Goal: Book appointment/travel/reservation

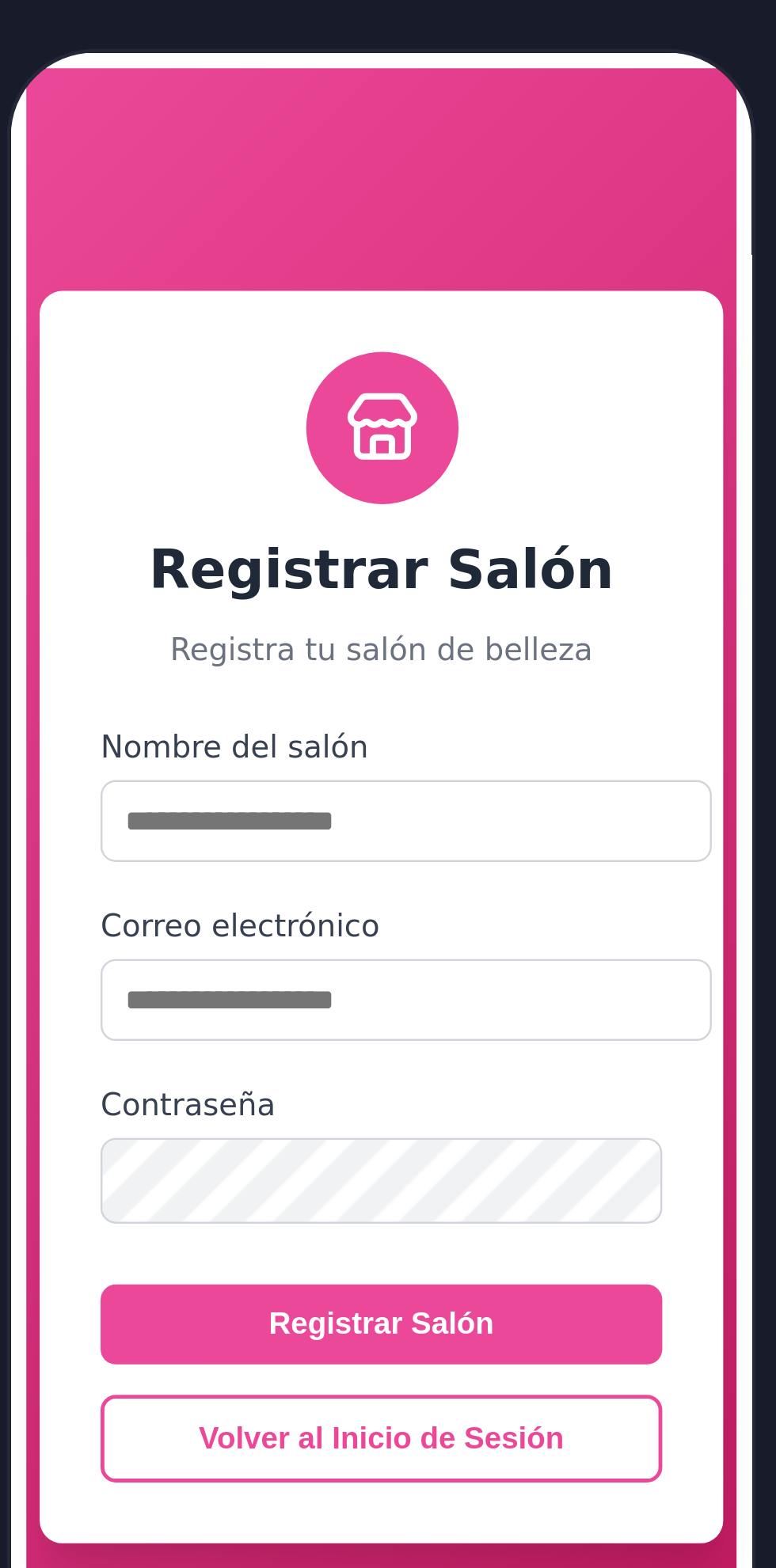
scroll to position [29, 0]
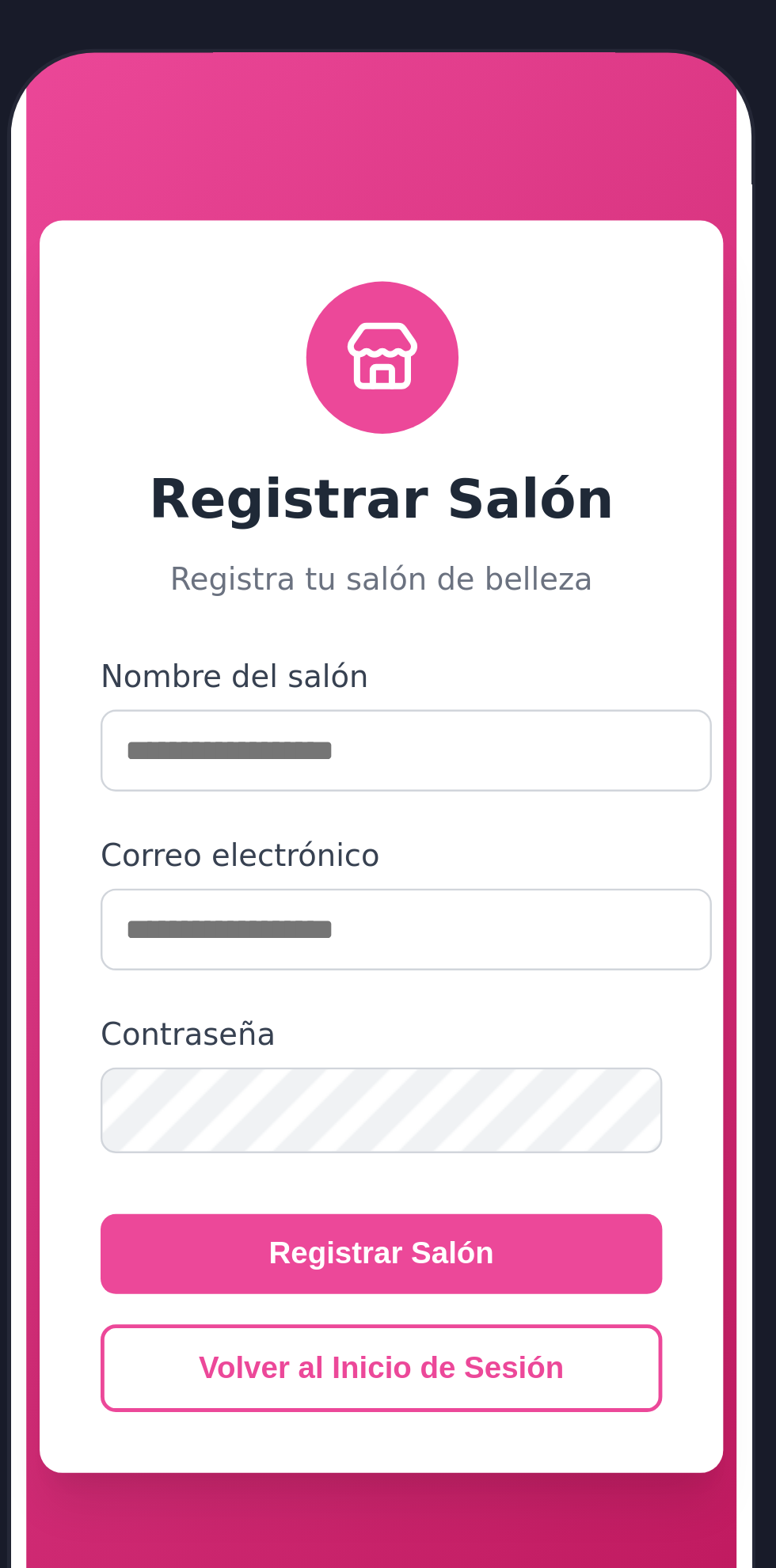
click at [87, 544] on button "Registrar Salón" at bounding box center [159, 547] width 234 height 33
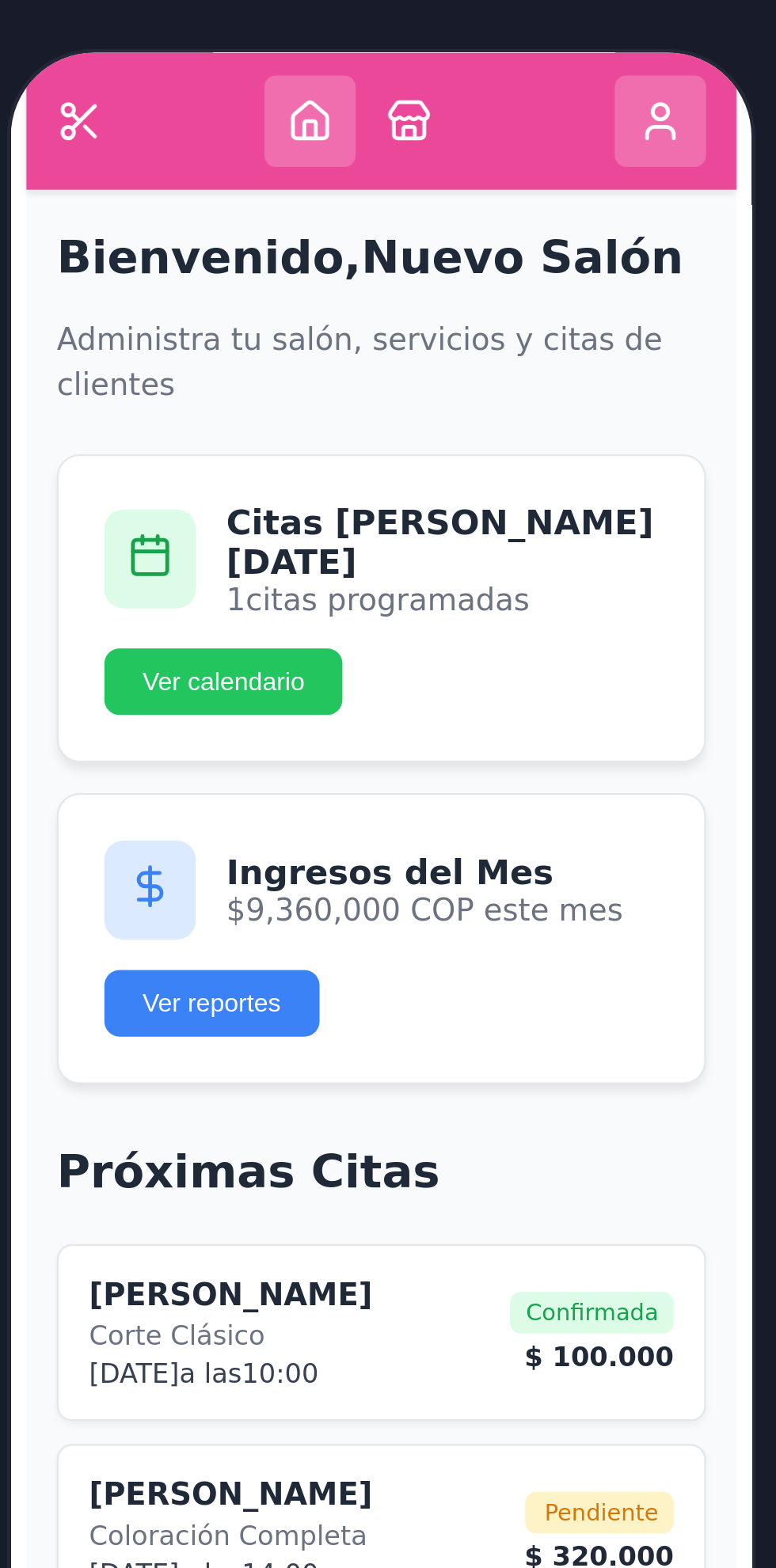
scroll to position [21, 0]
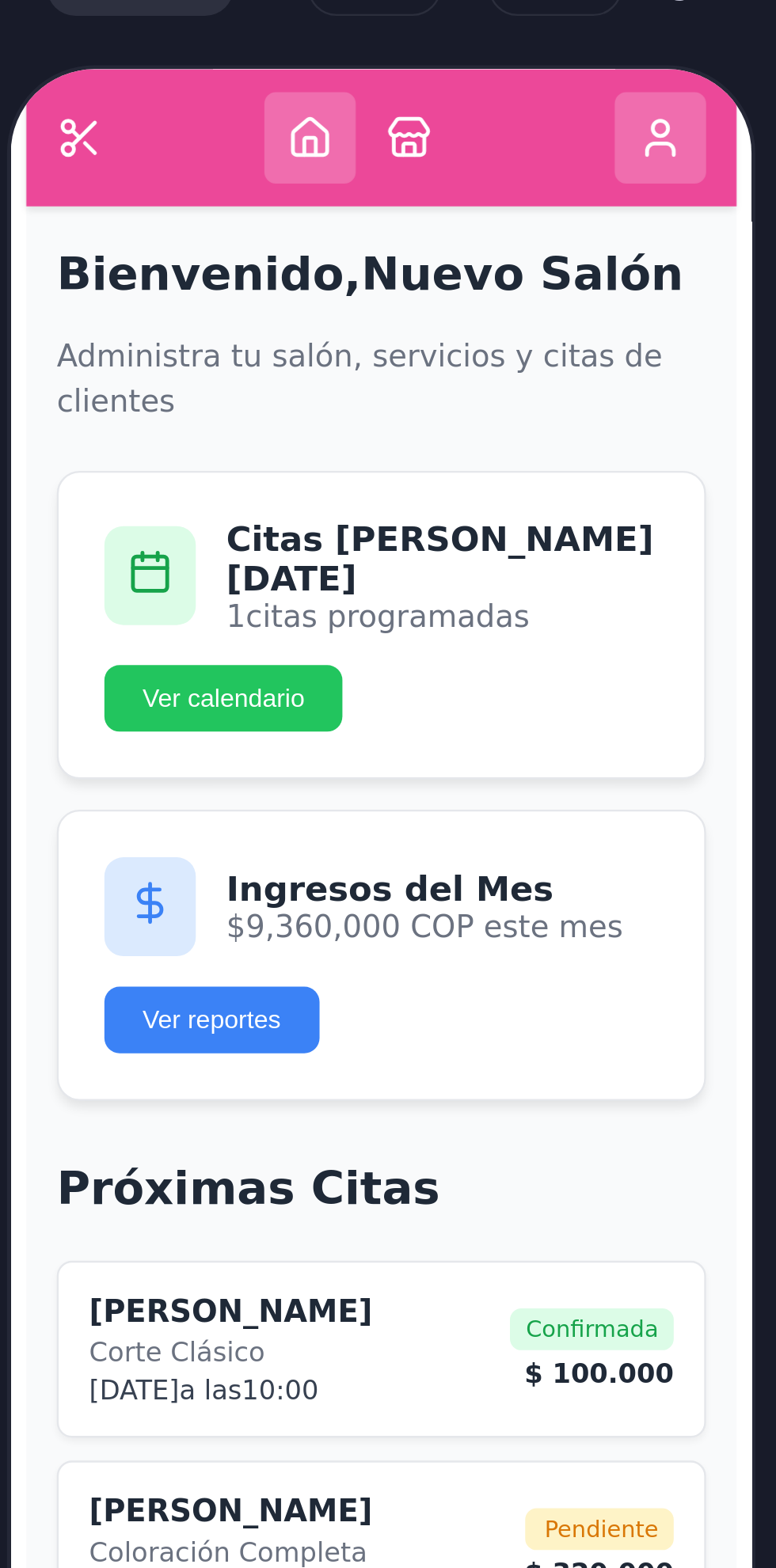
click at [157, 92] on button at bounding box center [171, 93] width 38 height 38
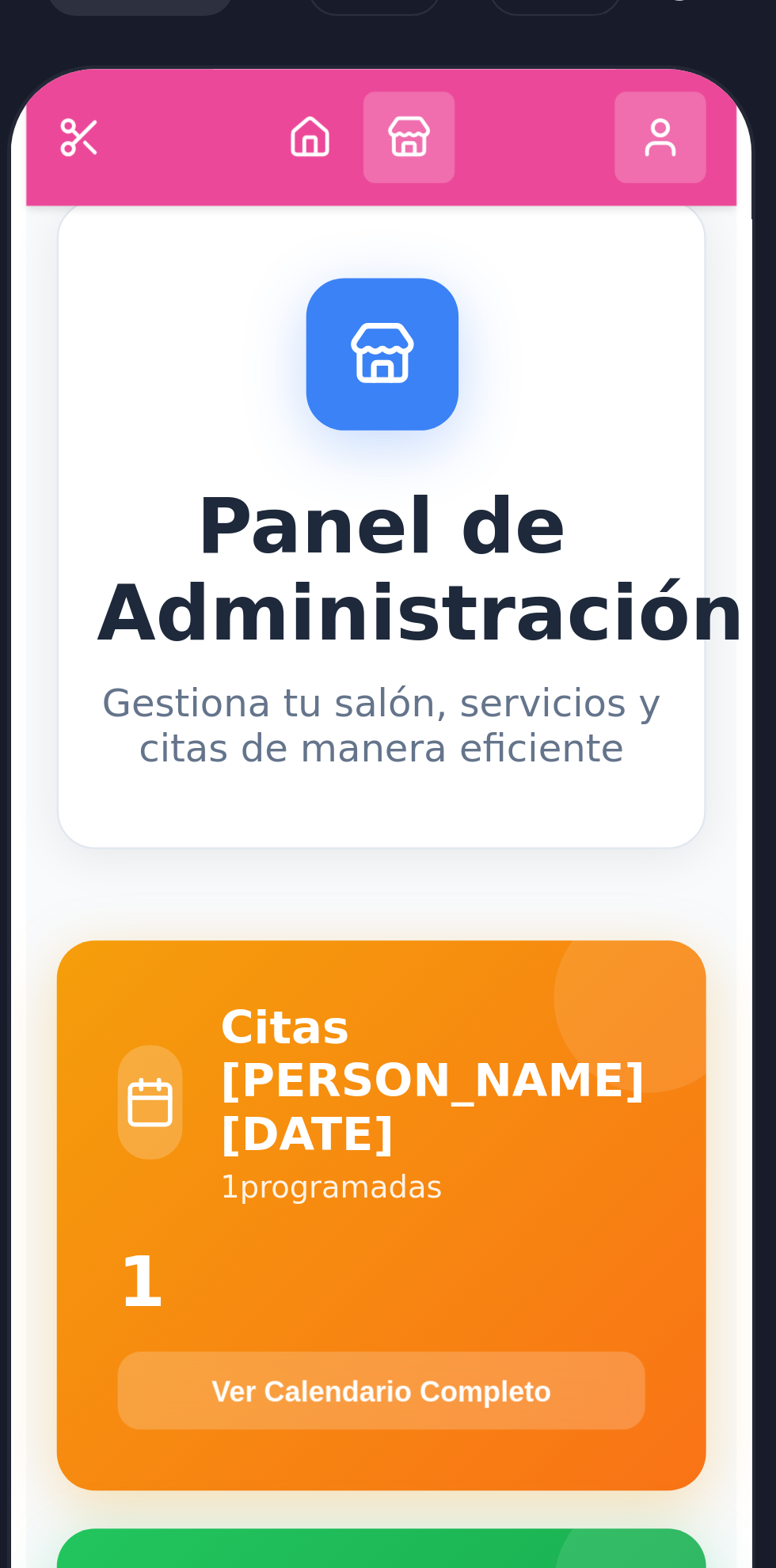
click at [165, 93] on icon at bounding box center [172, 97] width 13 height 8
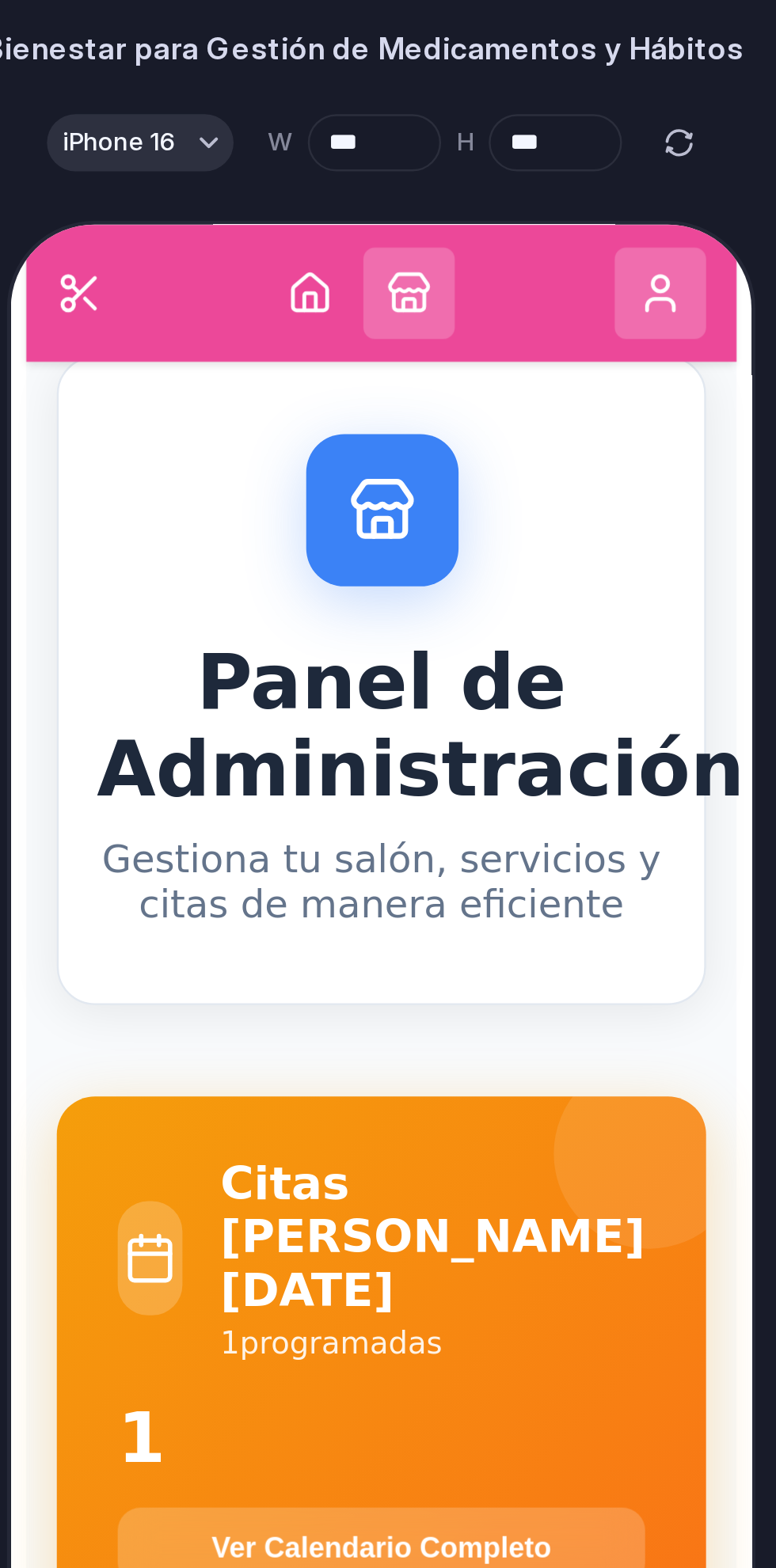
click at [264, 249] on button at bounding box center [275, 248] width 38 height 38
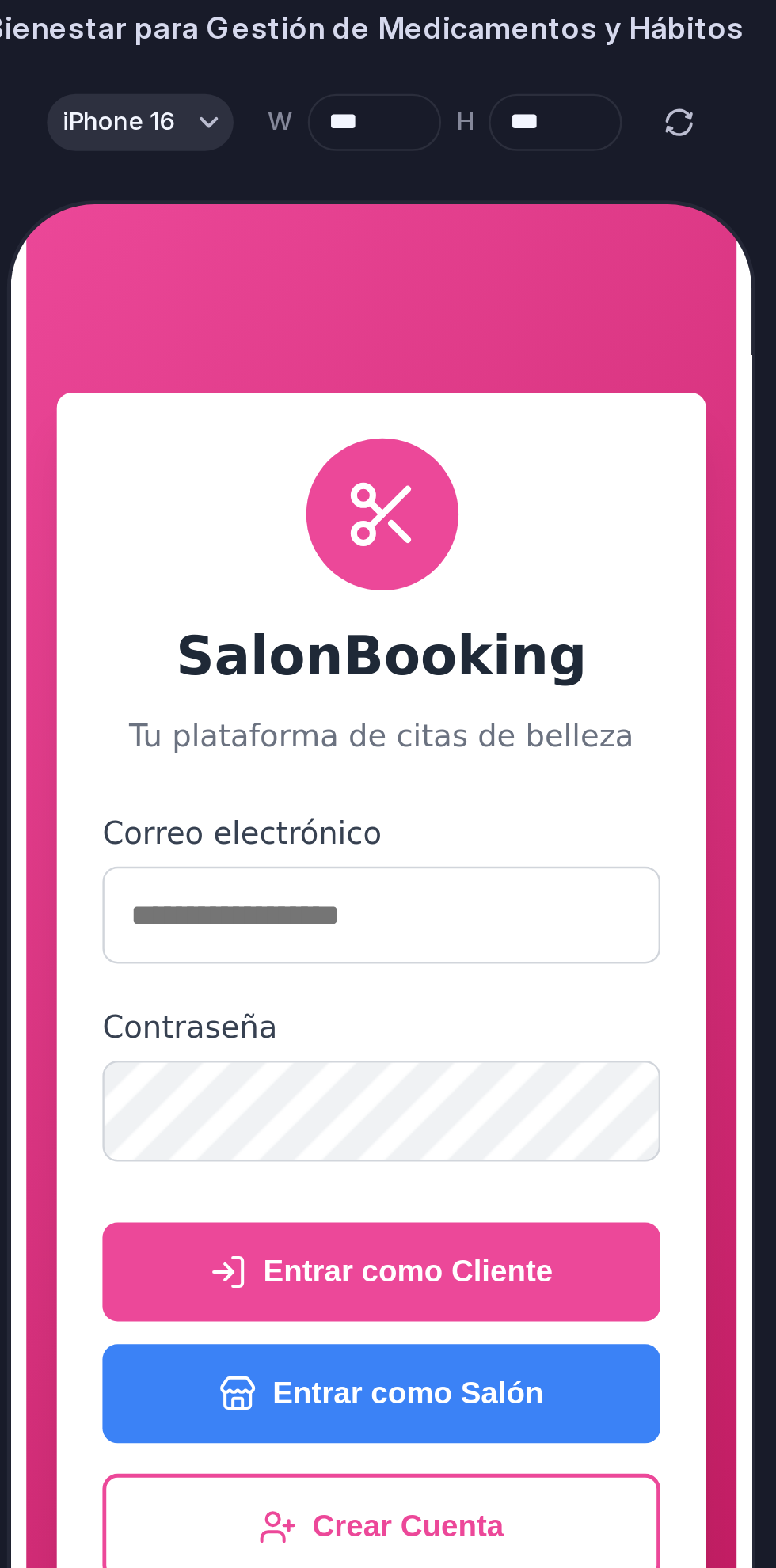
click at [205, 649] on button "Entrar como Cliente" at bounding box center [159, 644] width 232 height 41
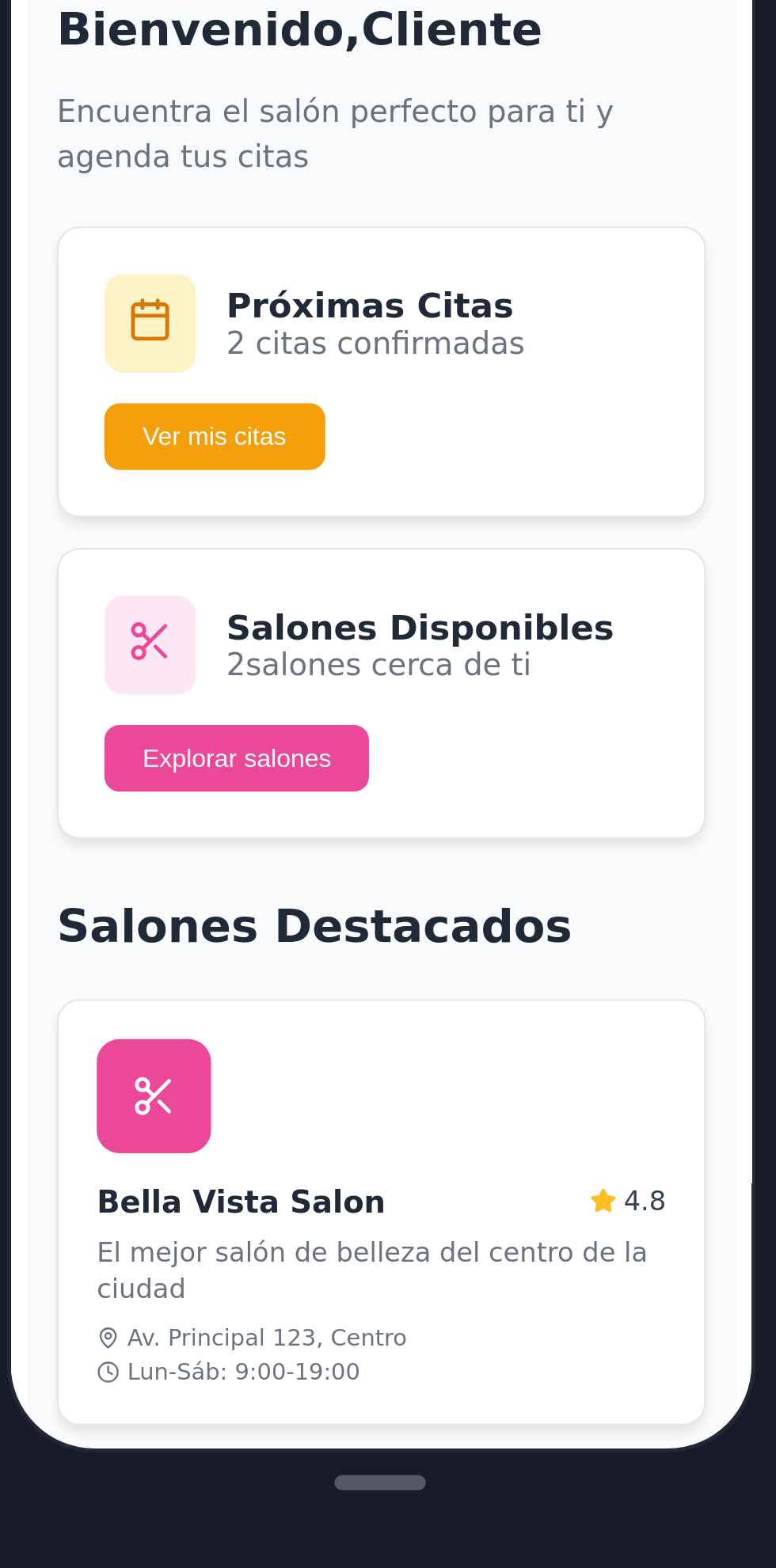
click at [137, 416] on div "Bella Vista Salon 4.8 El mejor salón de belleza del centro de la [GEOGRAPHIC_DA…" at bounding box center [159, 399] width 270 height 177
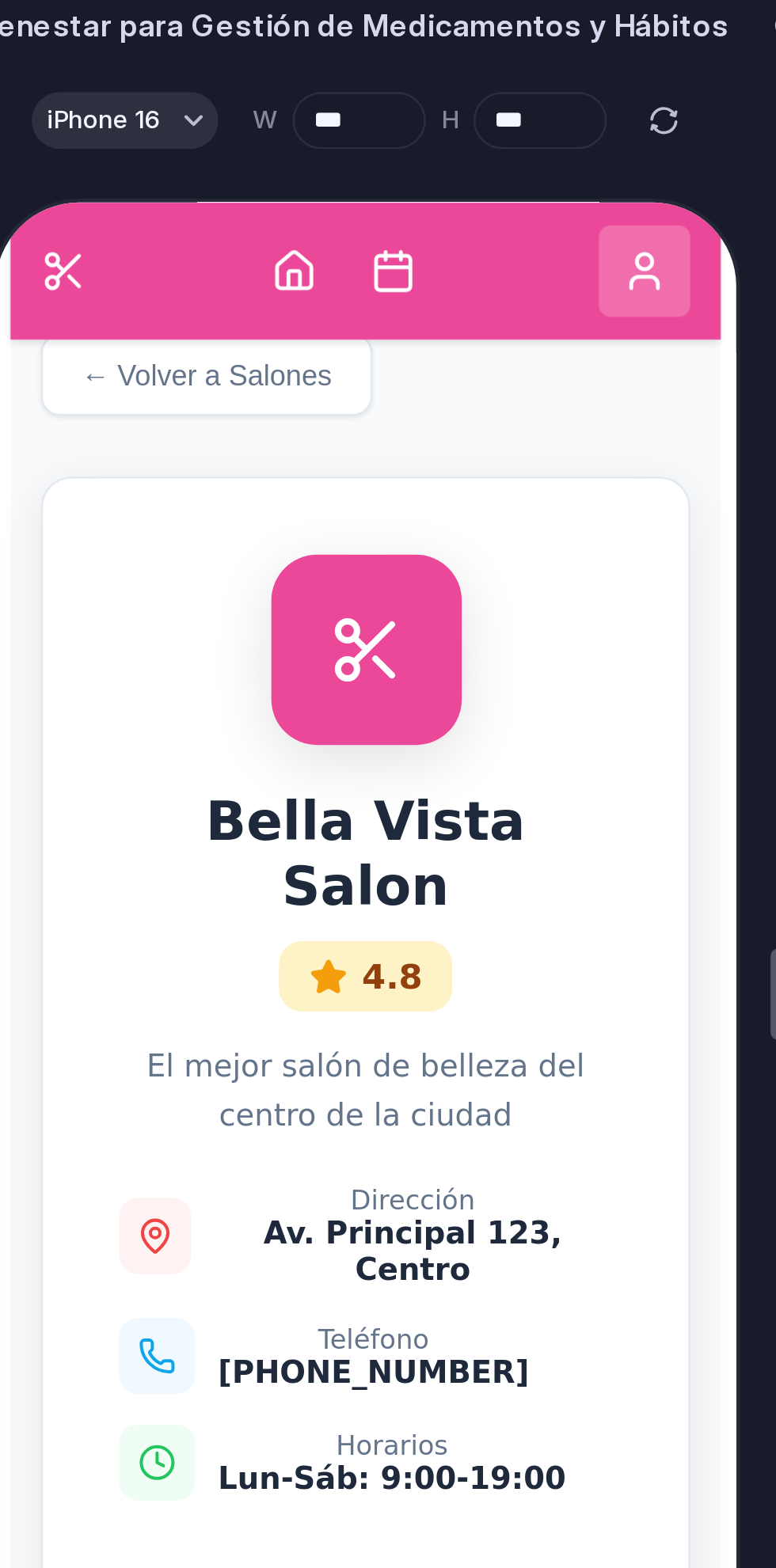
click at [52, 285] on button "← Volver a Salones" at bounding box center [79, 269] width 138 height 34
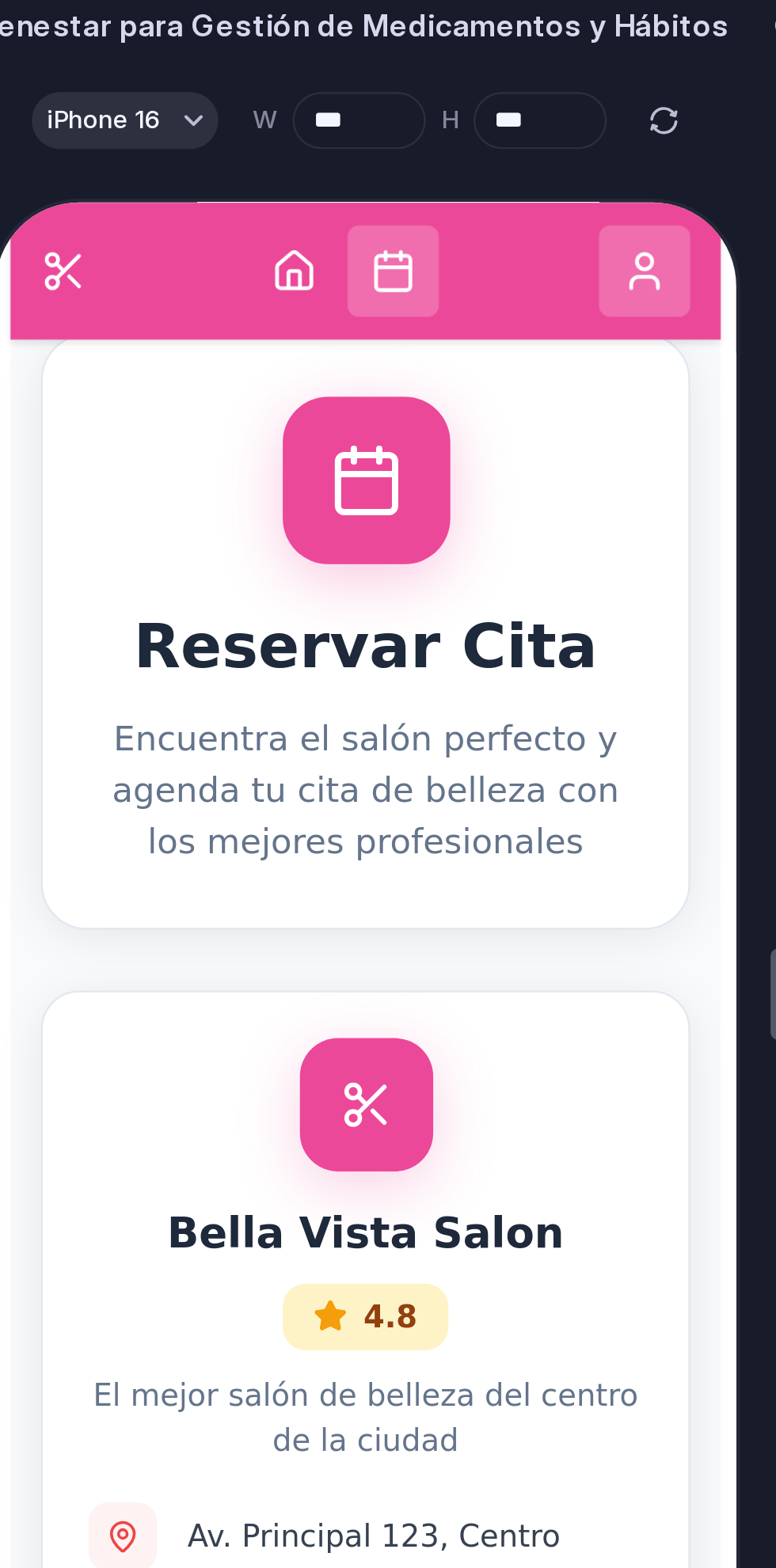
click at [36, 273] on div "Reservar Cita Encuentra el salón perfecto y agenda tu cita de belleza con los m…" at bounding box center [146, 376] width 270 height 247
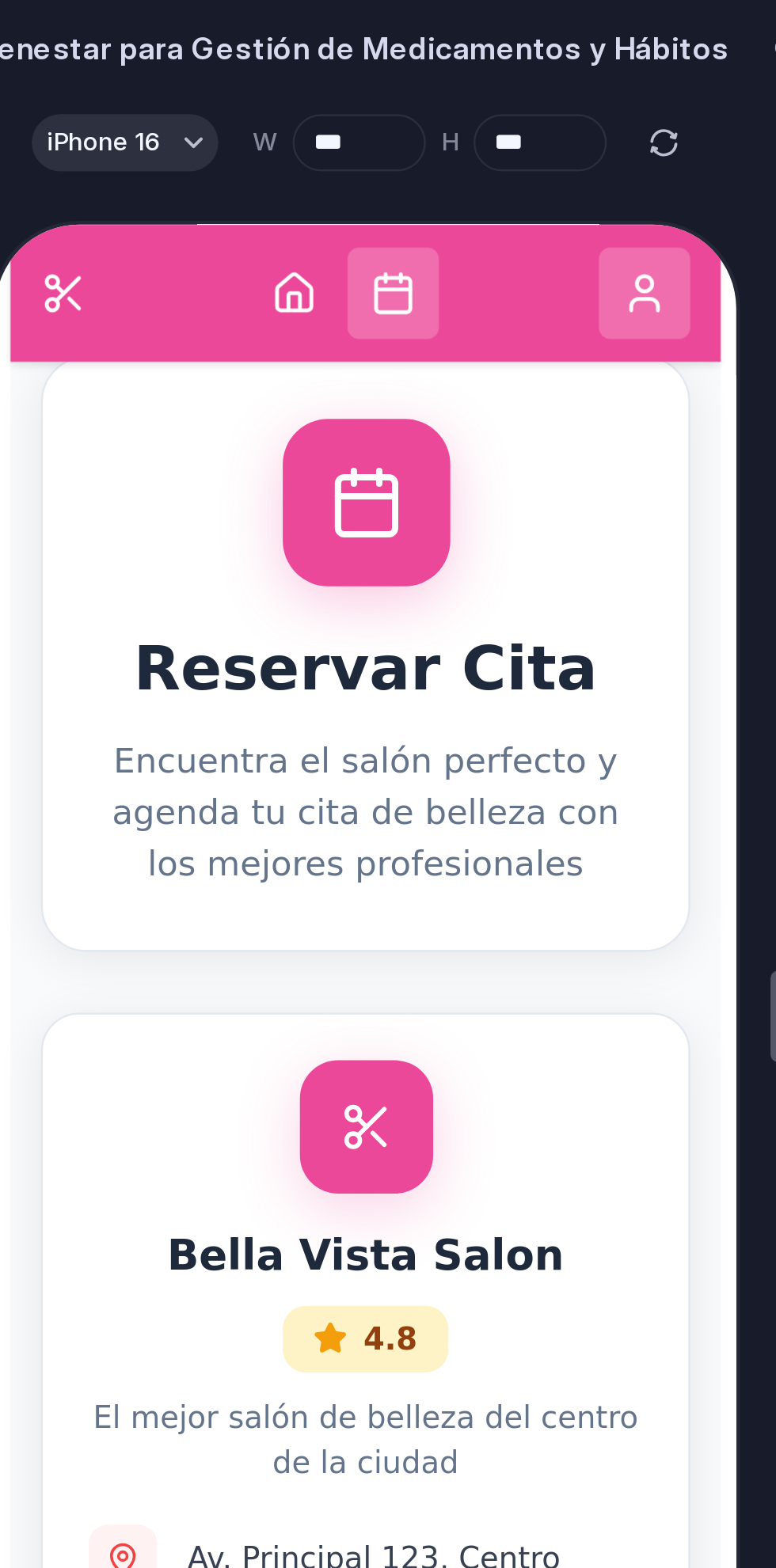
click at [167, 420] on div "Reservar Cita Encuentra el salón perfecto y agenda tu cita de belleza con los m…" at bounding box center [146, 399] width 270 height 247
click at [126, 359] on div at bounding box center [146, 336] width 70 height 70
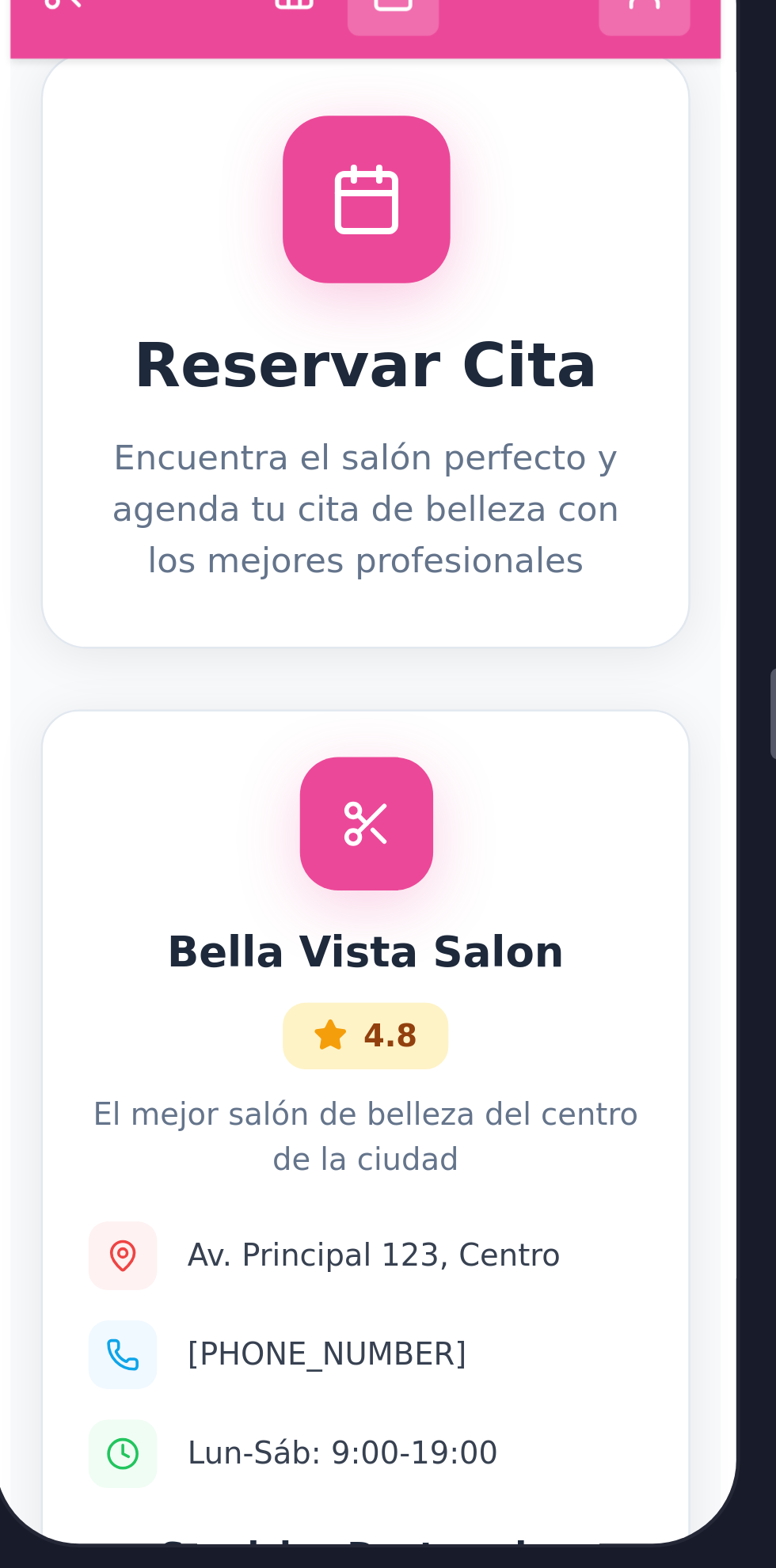
click at [70, 395] on div "Bella Vista Salon 4.8" at bounding box center [145, 366] width 231 height 57
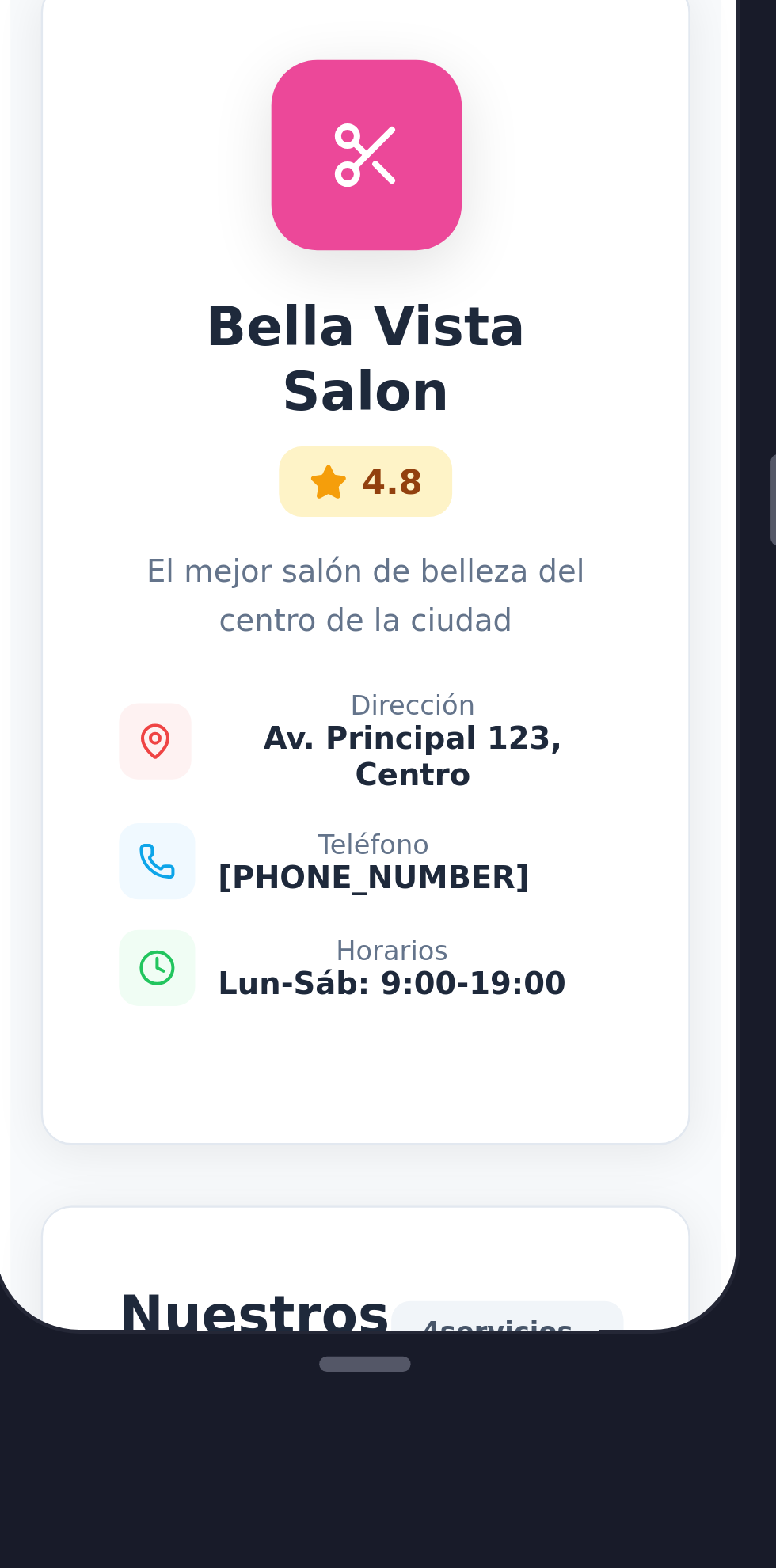
click at [199, 367] on div "4 servicios disponibles" at bounding box center [204, 386] width 96 height 38
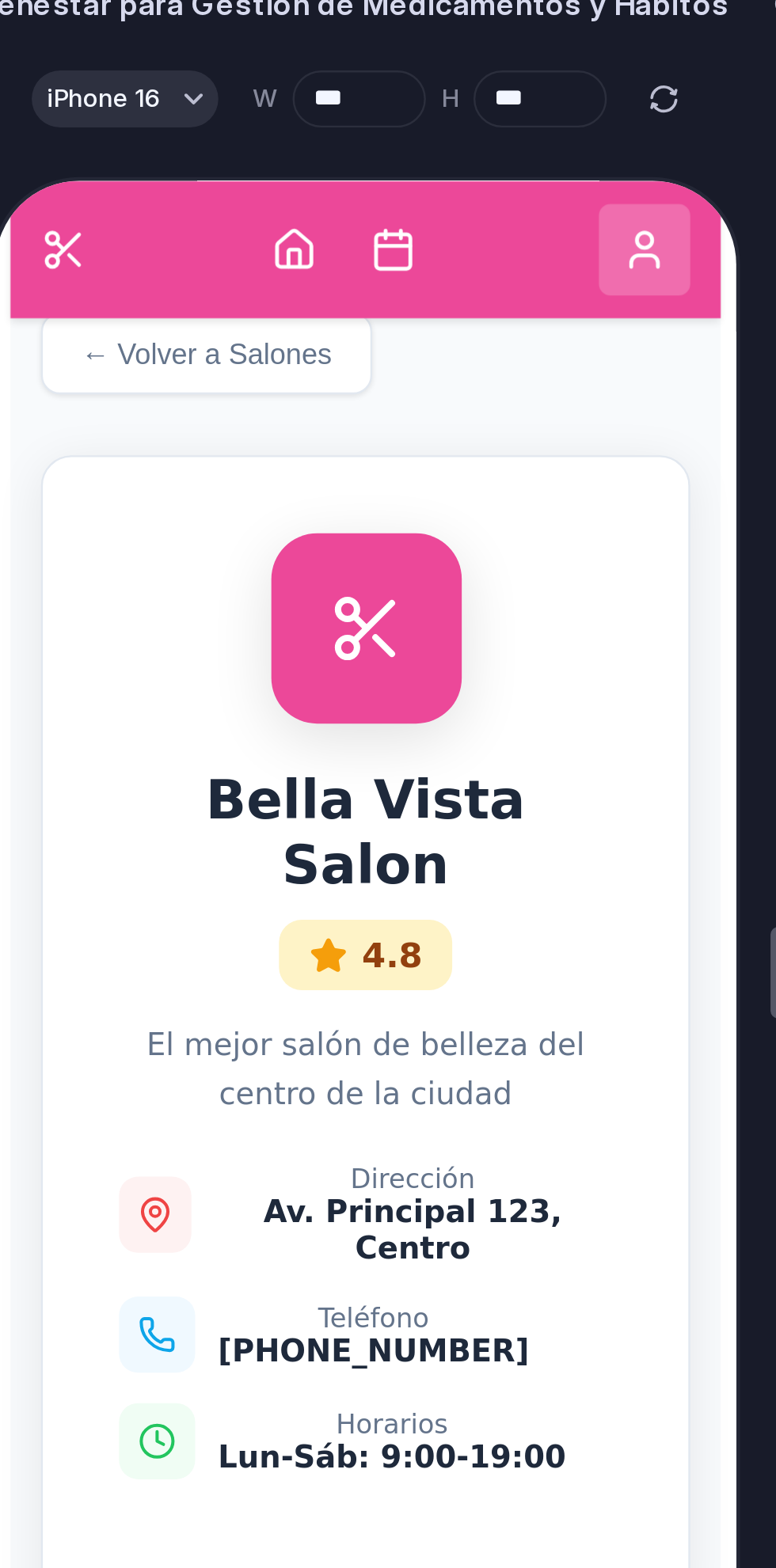
click at [38, 257] on button "← Volver a Salones" at bounding box center [79, 248] width 138 height 34
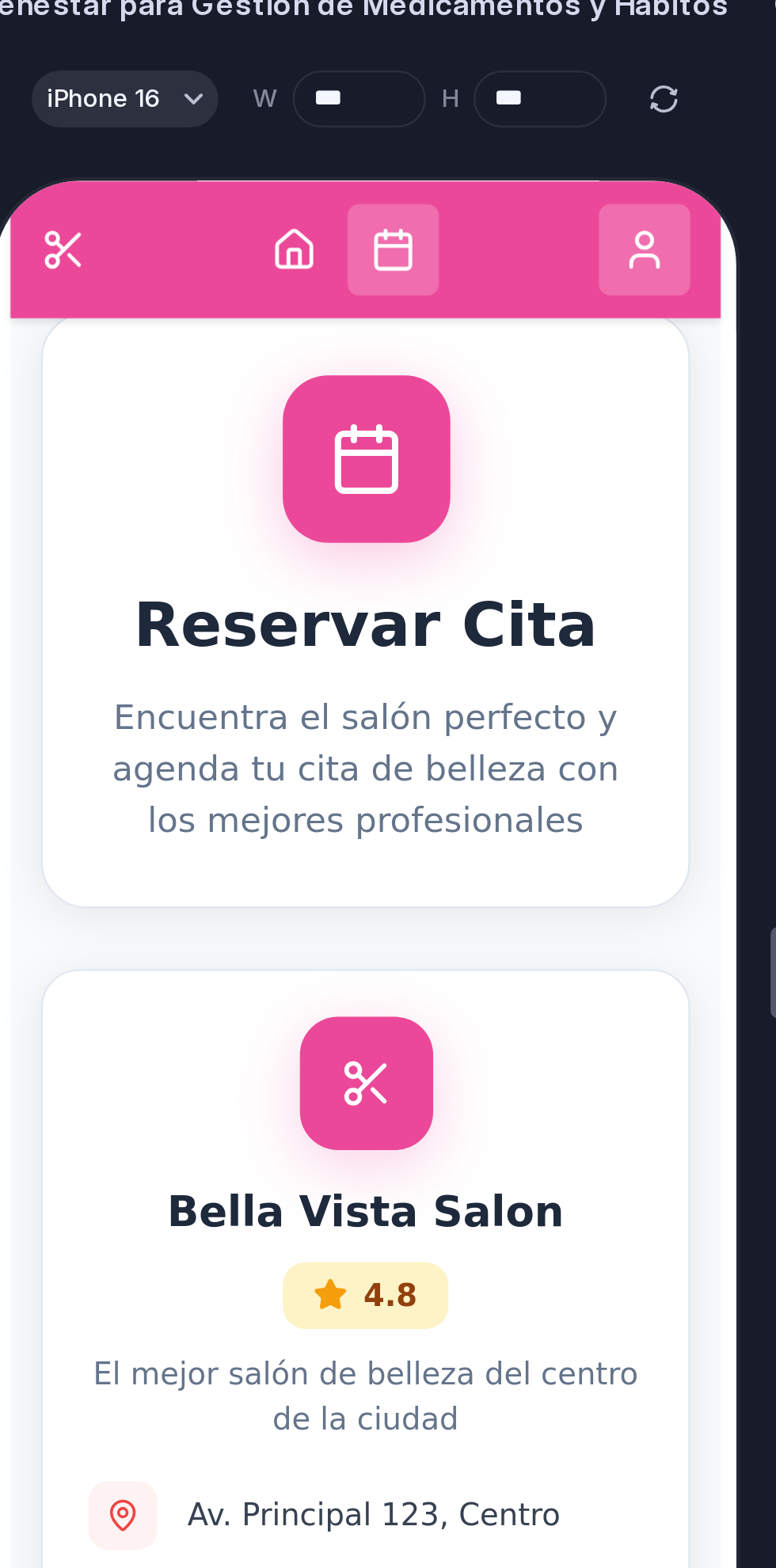
click at [120, 210] on icon at bounding box center [115, 205] width 19 height 19
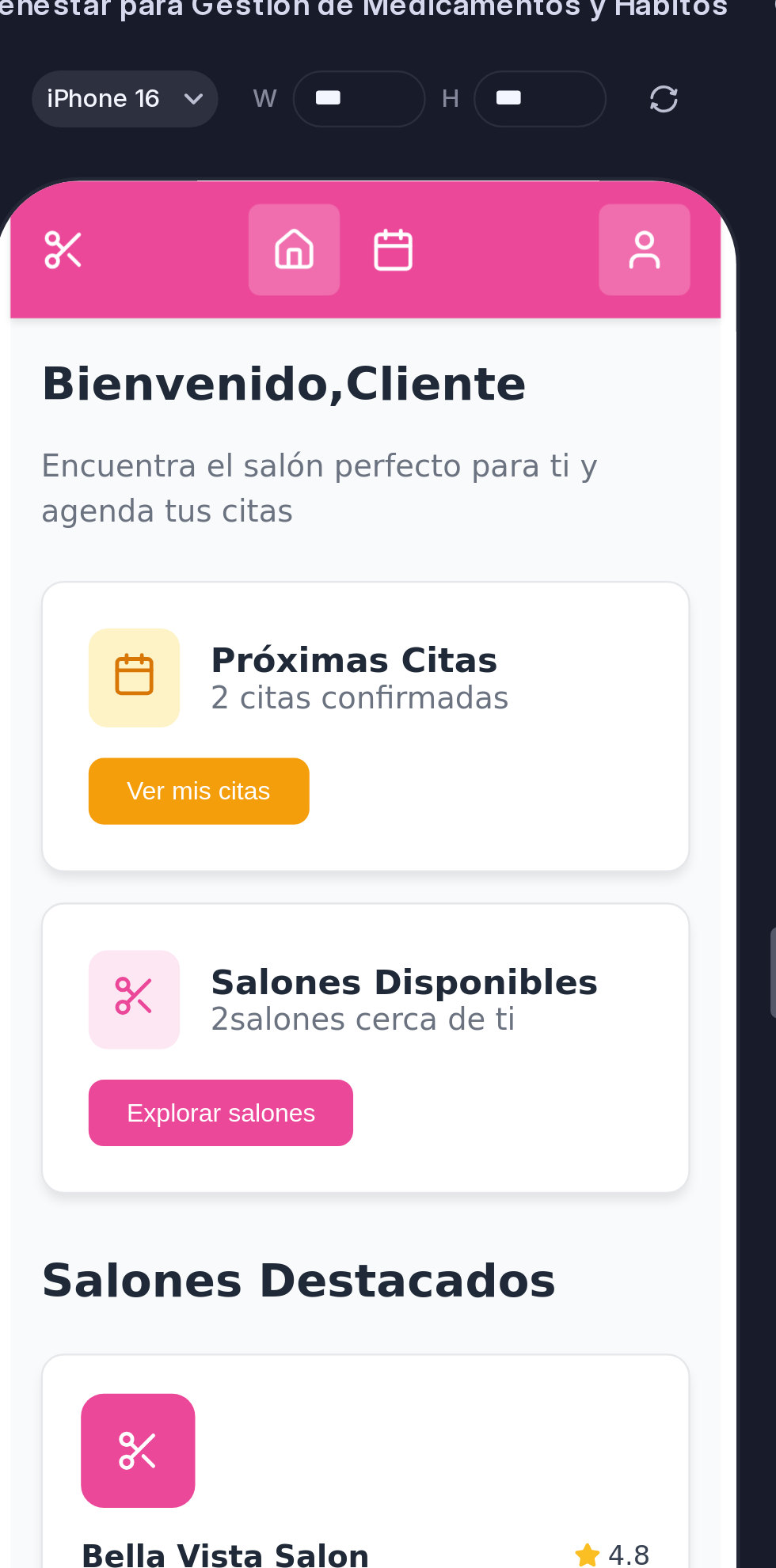
click at [67, 438] on button "Ver mis citas" at bounding box center [76, 430] width 92 height 27
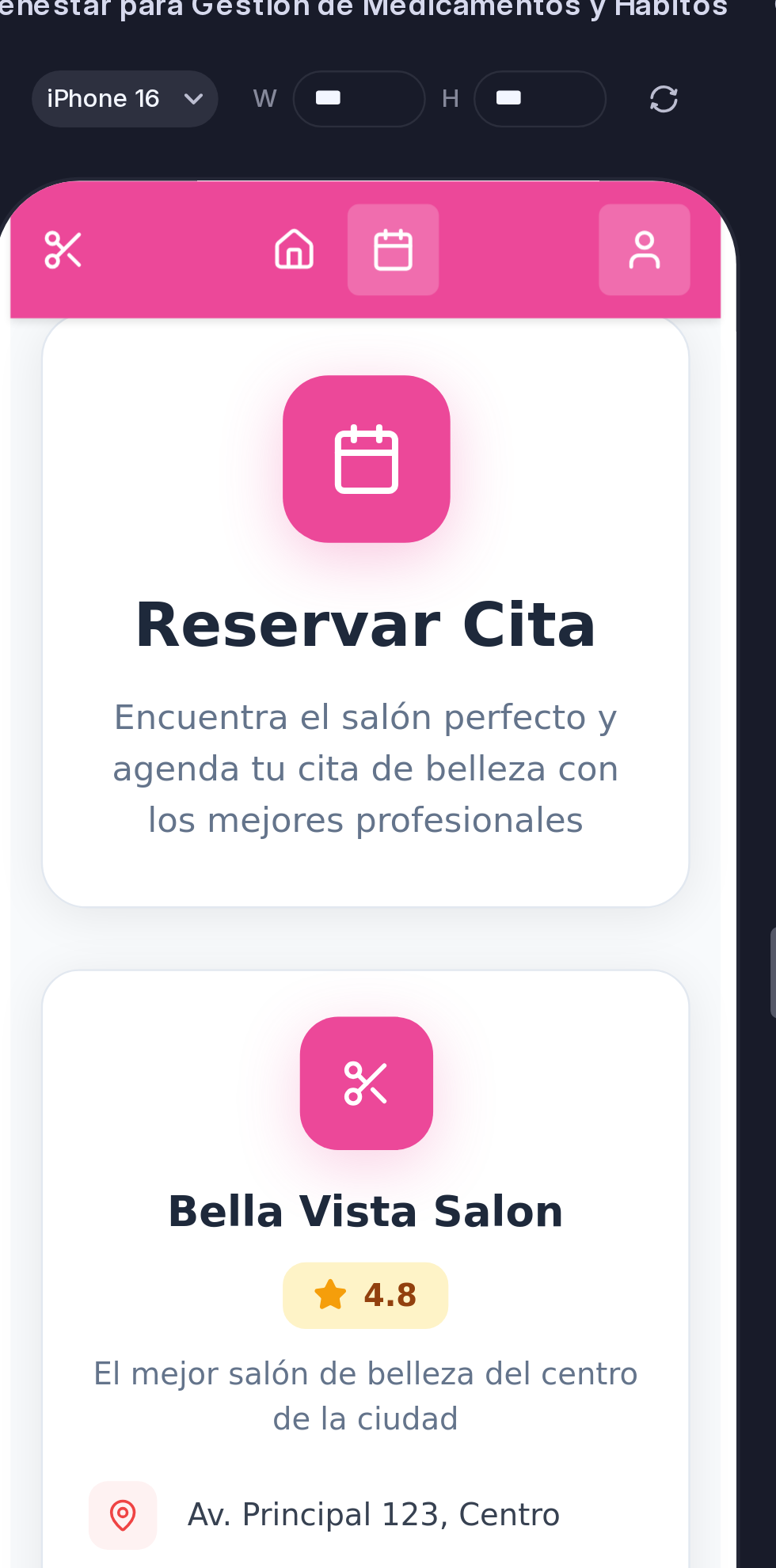
click at [126, 206] on button at bounding box center [115, 205] width 38 height 38
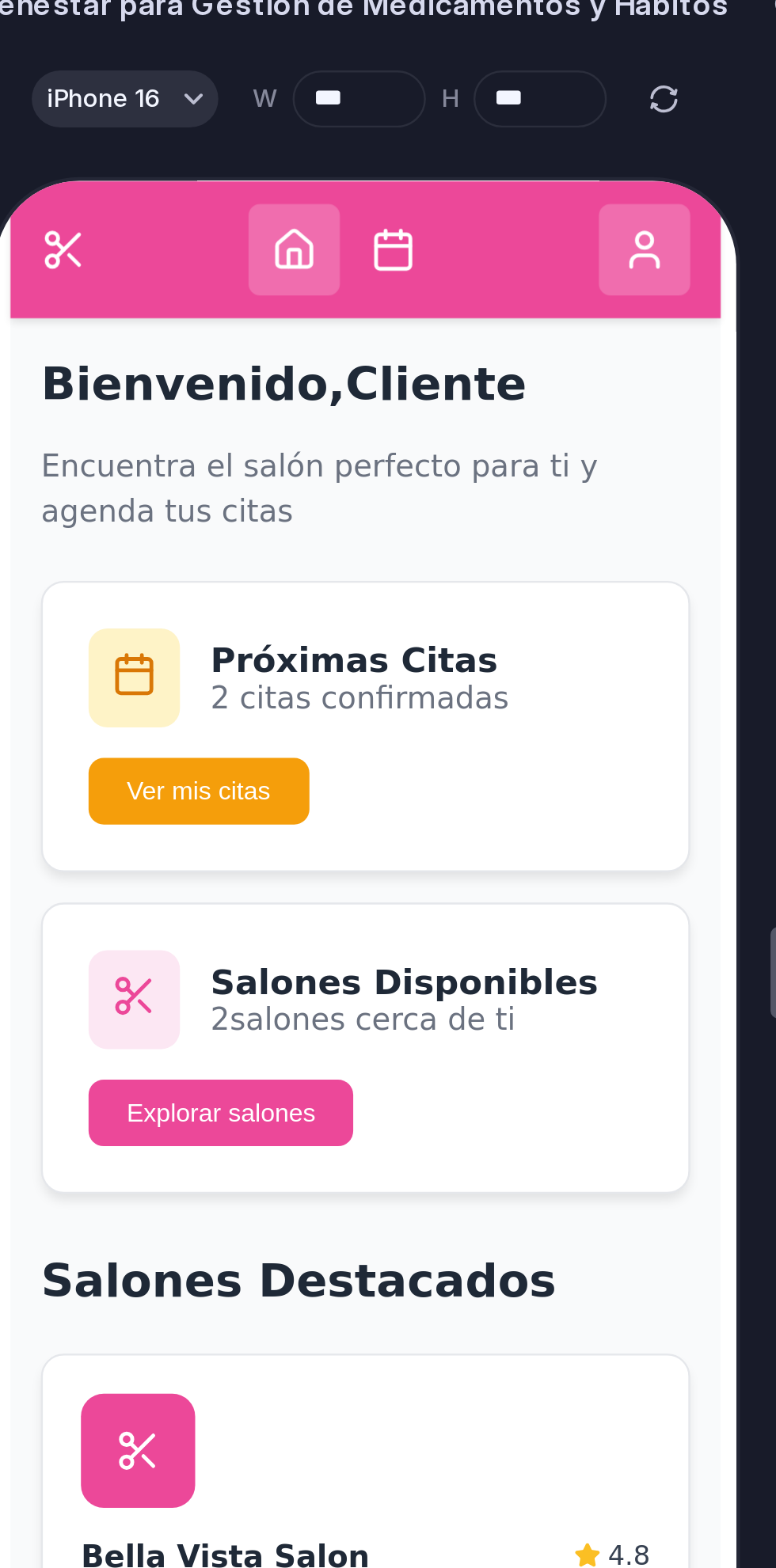
click at [13, 198] on circle at bounding box center [15, 201] width 5 height 5
click at [269, 215] on button at bounding box center [261, 205] width 38 height 38
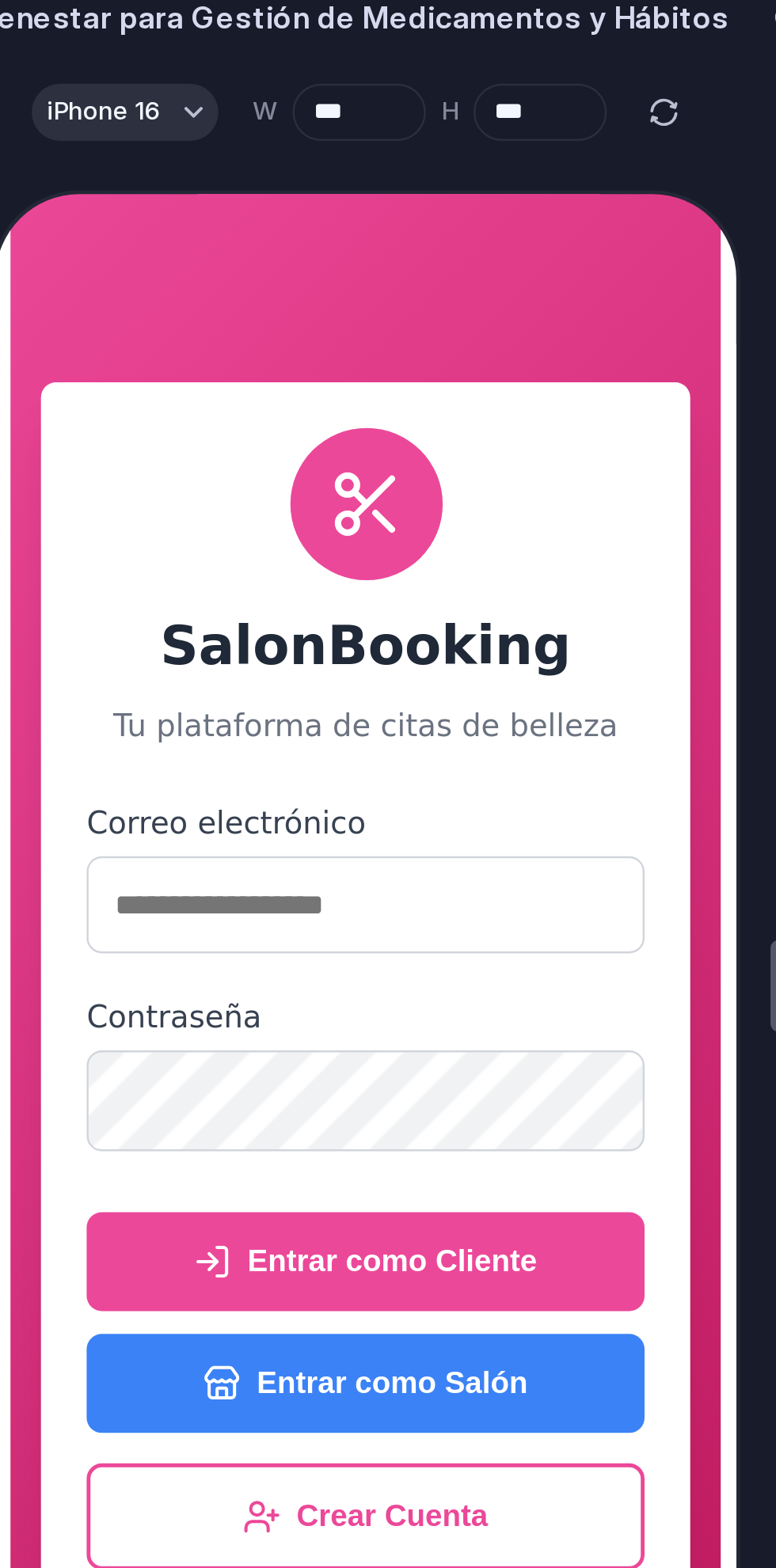
click at [230, 705] on button "Entrar como Salón" at bounding box center [145, 684] width 232 height 41
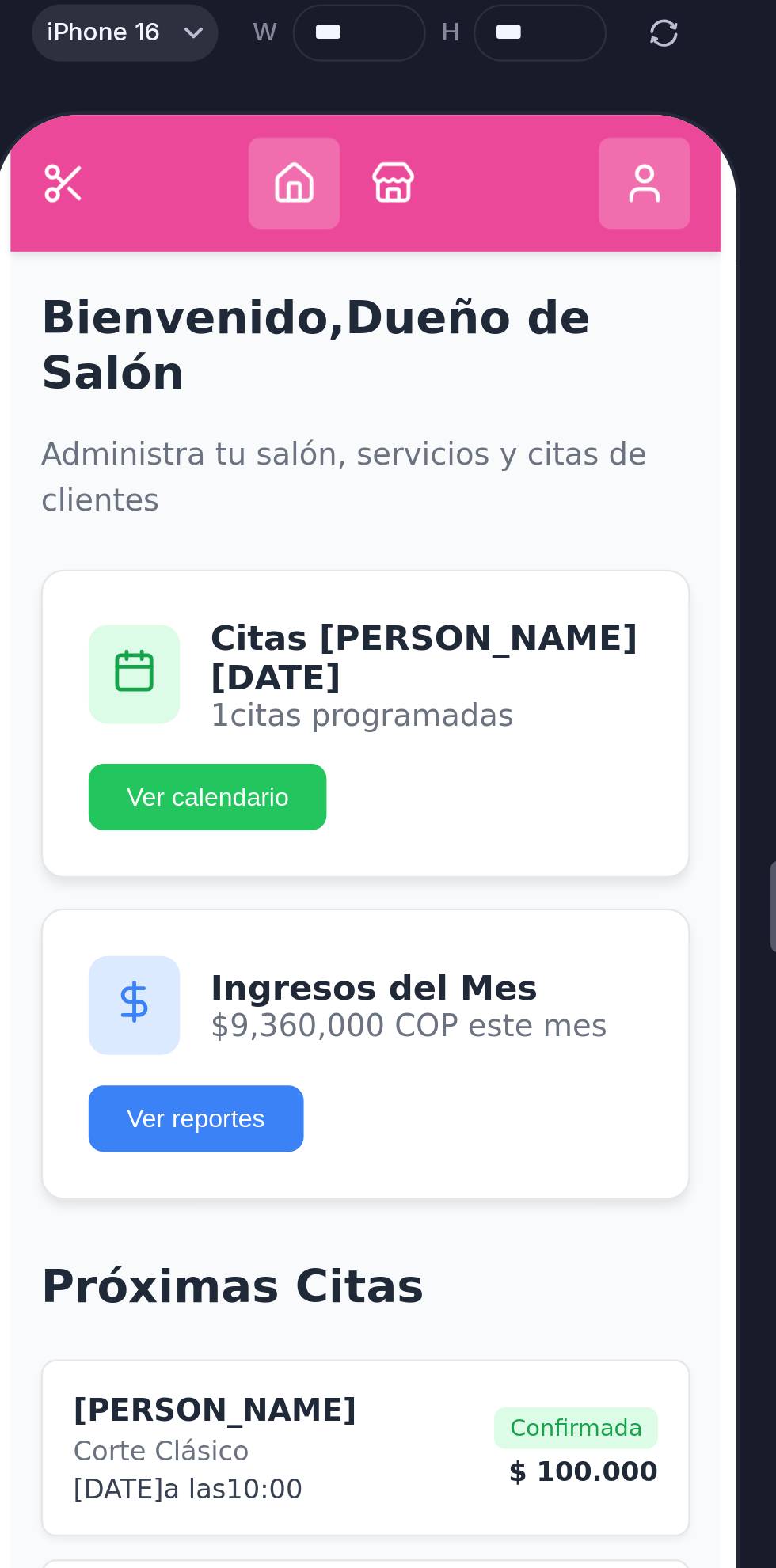
click at [145, 121] on button at bounding box center [156, 139] width 38 height 38
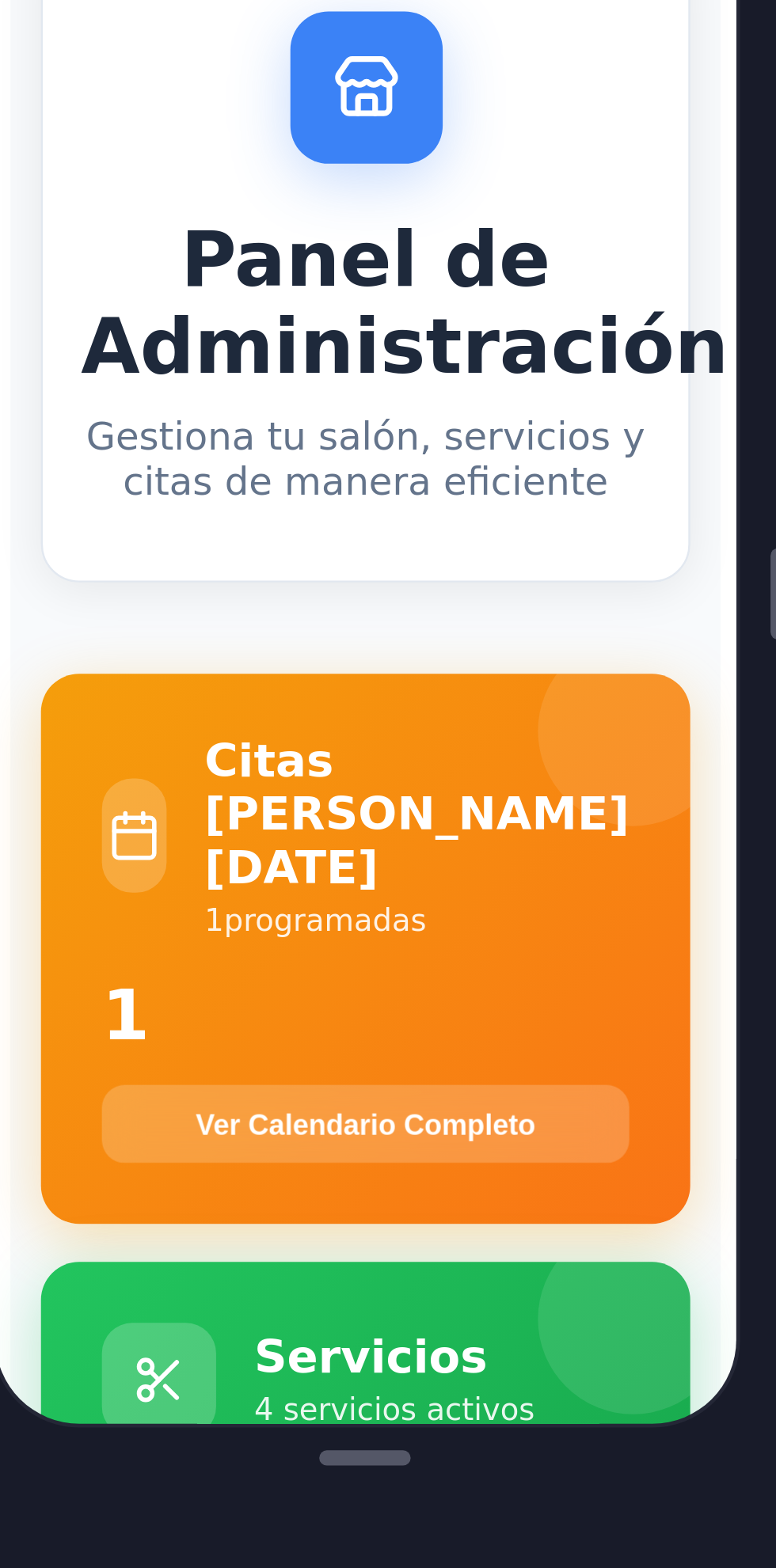
click at [91, 332] on button "Ver Calendario Completo" at bounding box center [145, 349] width 219 height 32
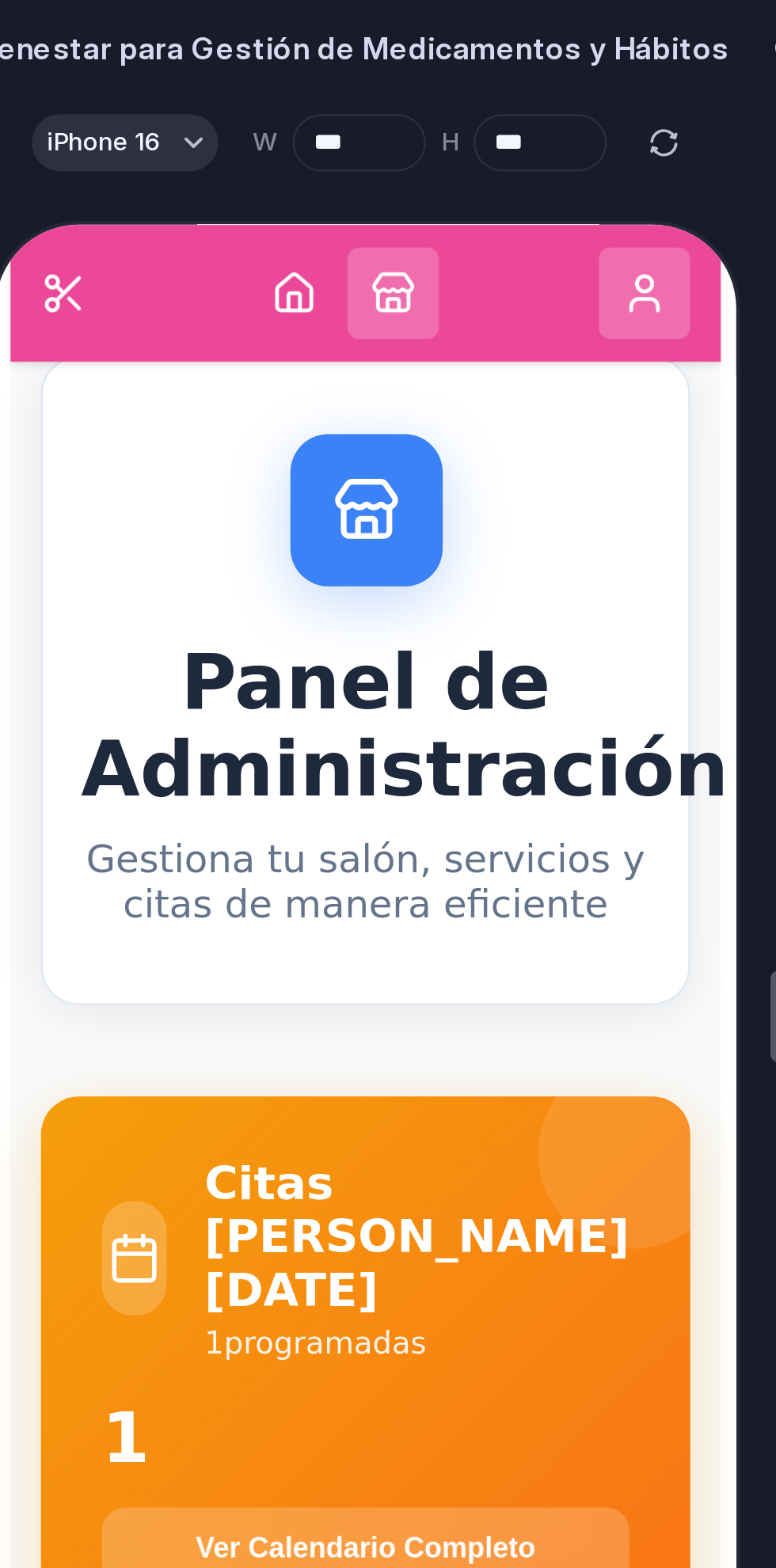
click at [108, 265] on button at bounding box center [115, 248] width 38 height 38
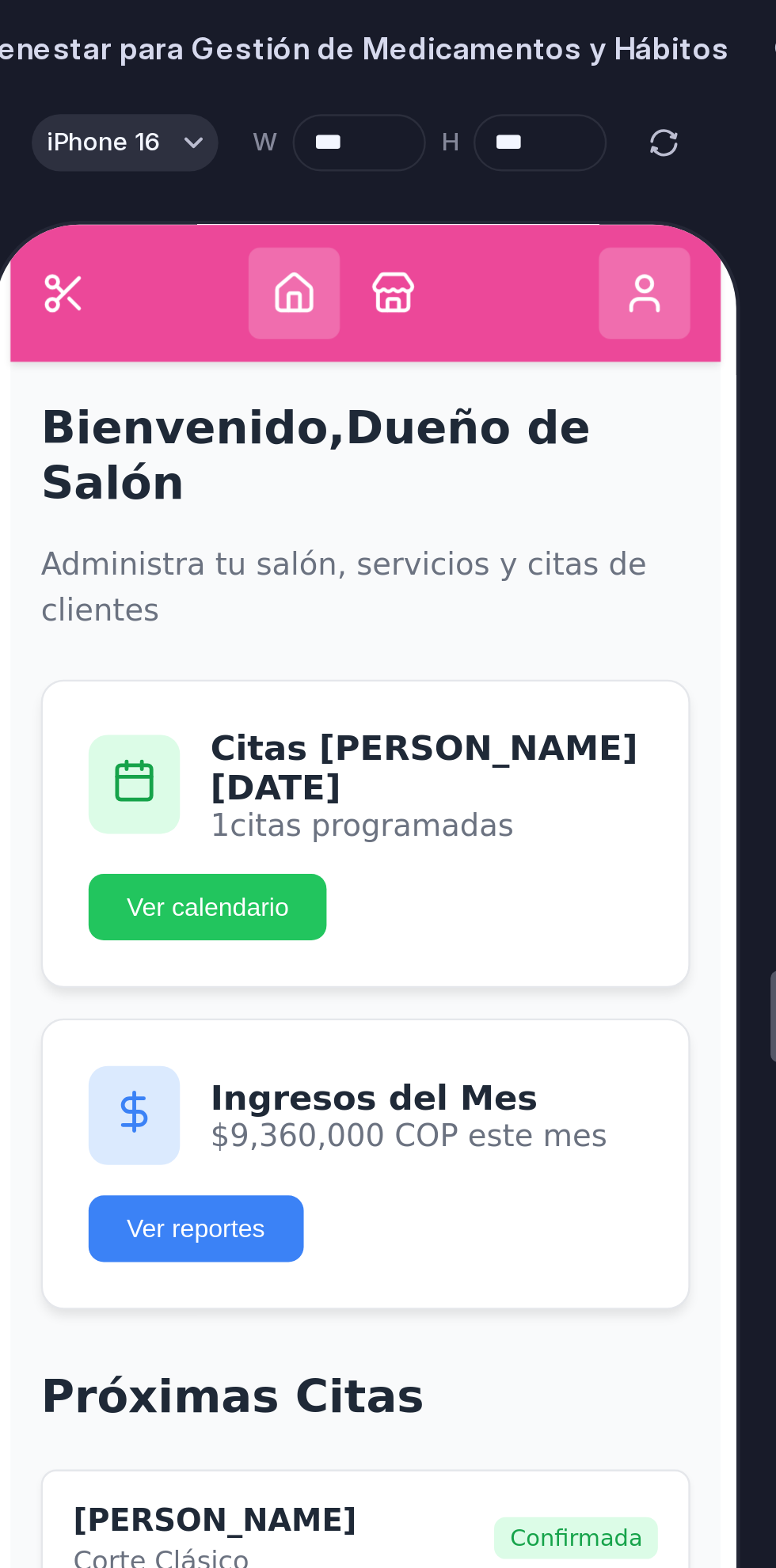
click at [265, 241] on icon at bounding box center [261, 248] width 19 height 19
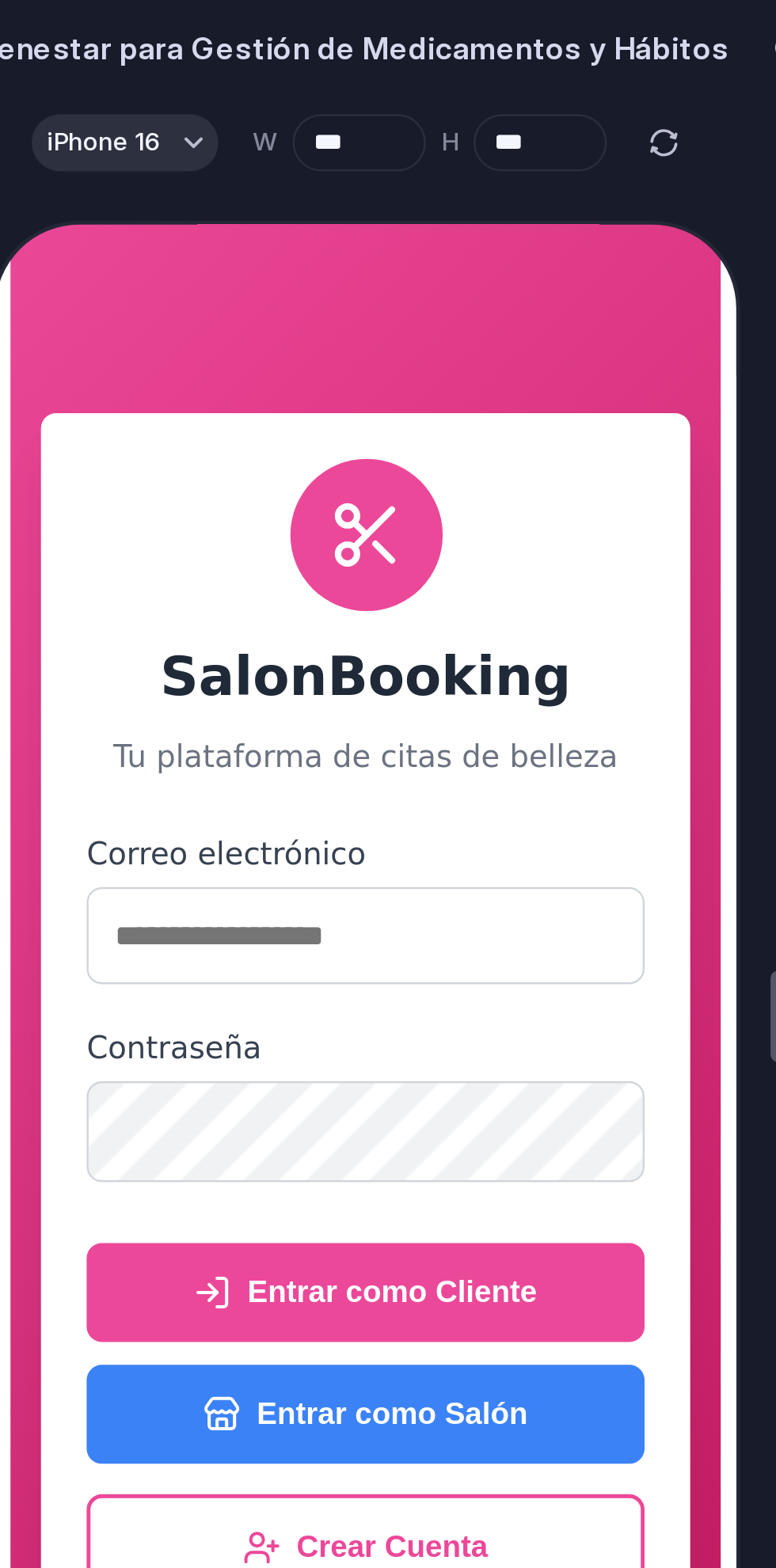
click at [217, 680] on button "Entrar como Cliente" at bounding box center [145, 664] width 232 height 41
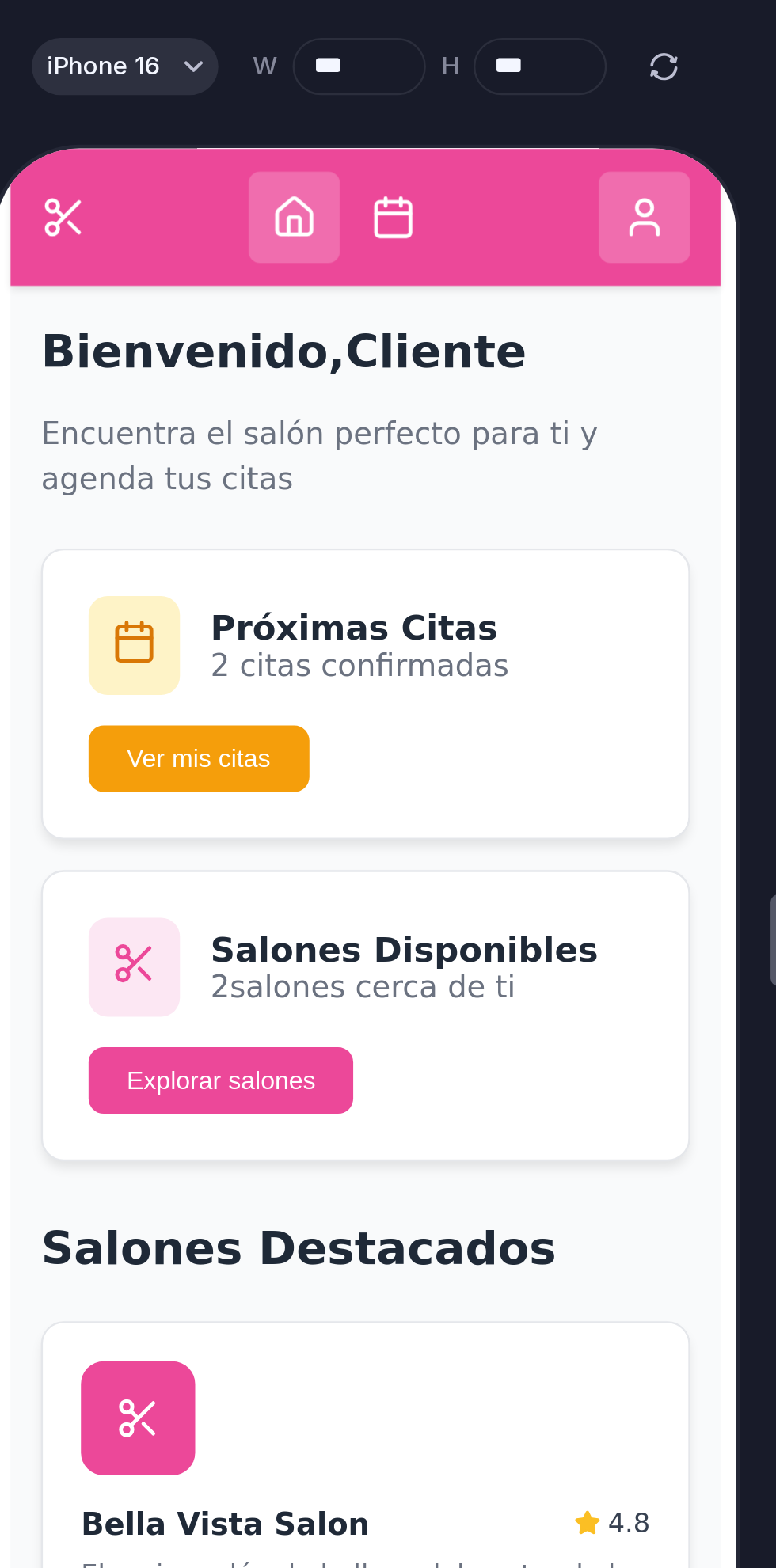
click at [99, 527] on button "Explorar salones" at bounding box center [85, 531] width 110 height 27
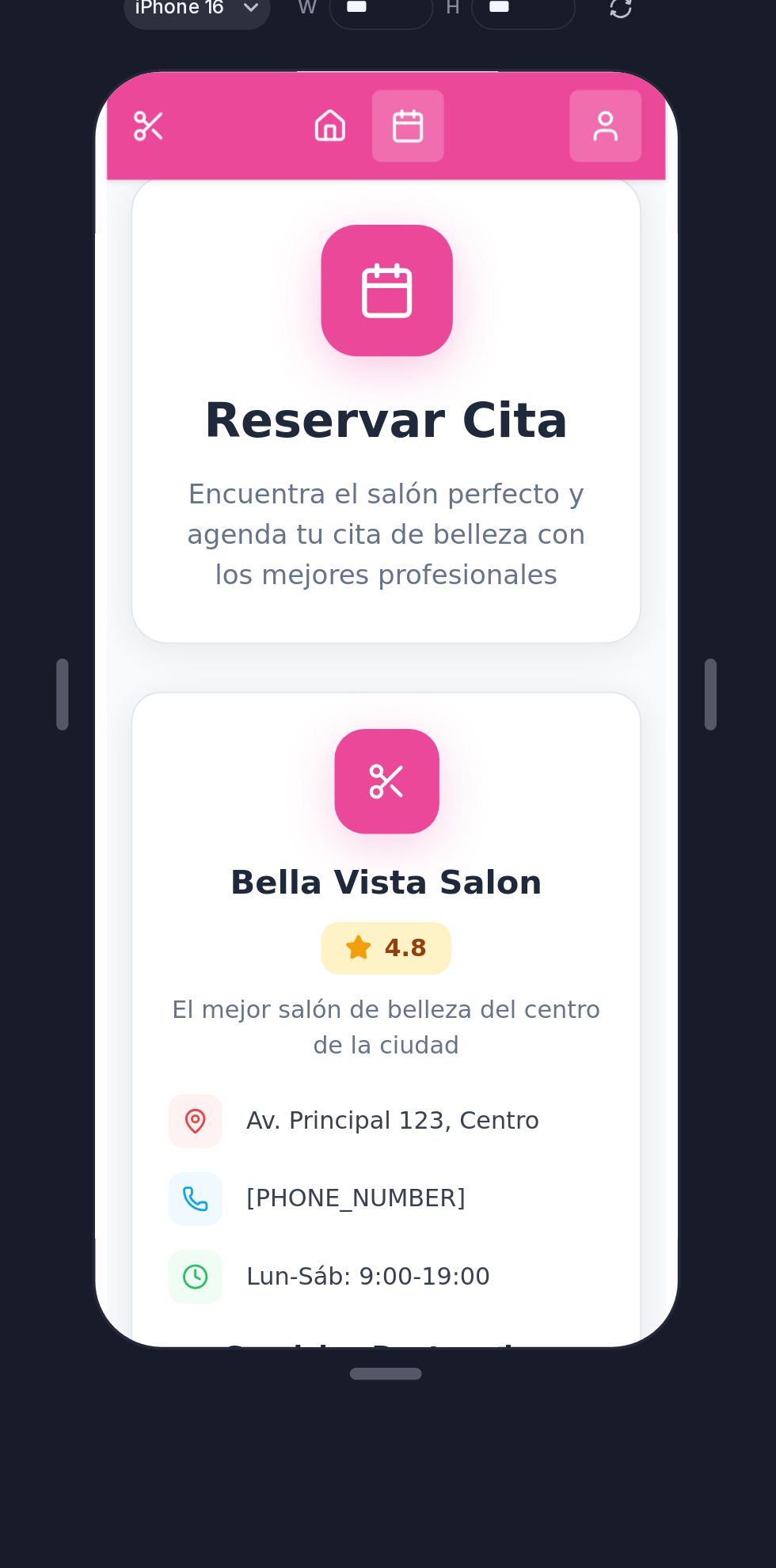
click at [284, 573] on p "El mejor salón de belleza del centro de la ciudad" at bounding box center [245, 573] width 231 height 38
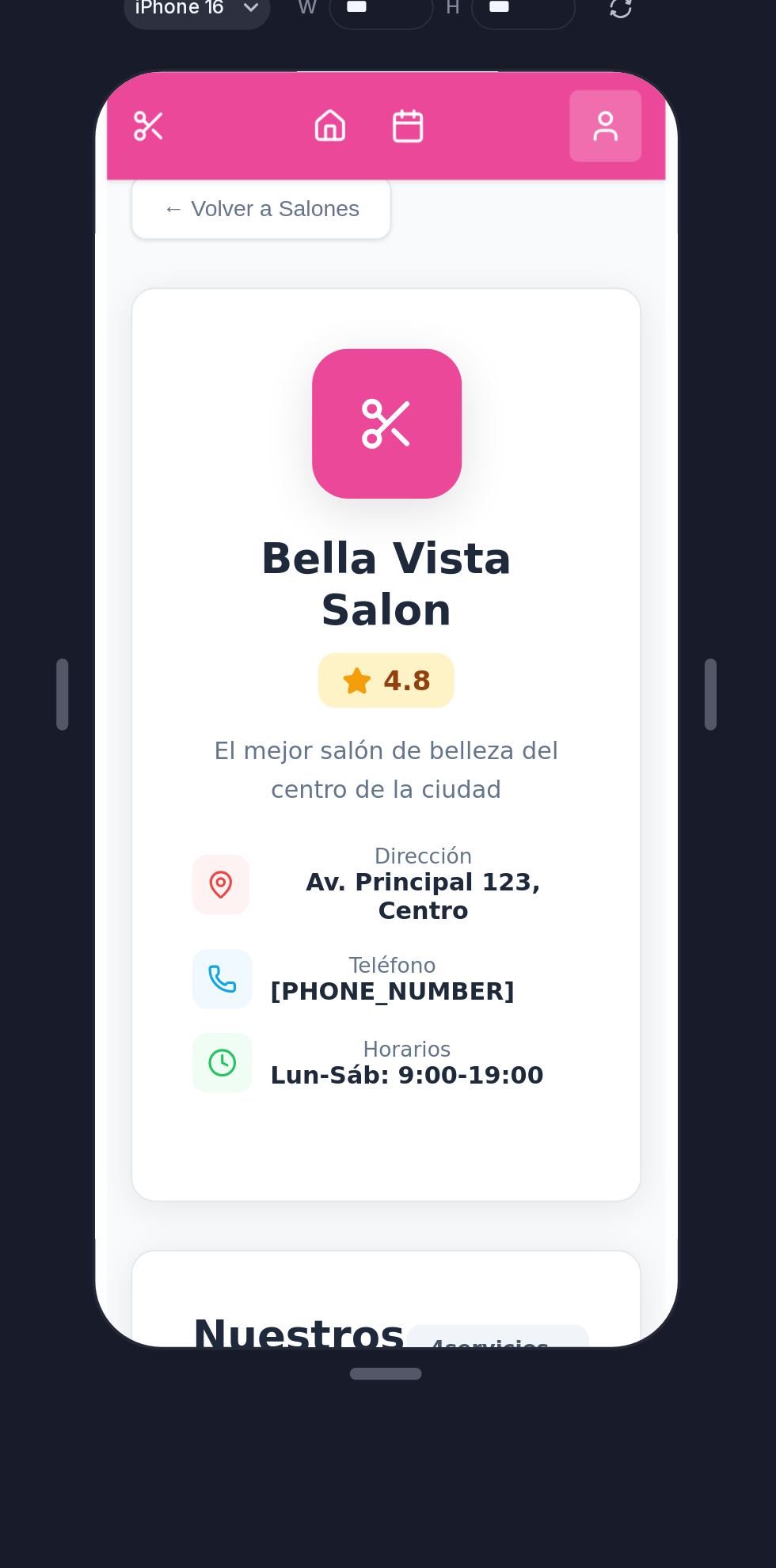
click at [258, 535] on div "Dirección Av. Principal 123, Centro Teléfono [PHONE_NUMBER] Horarios Lun-Sáb: 9…" at bounding box center [245, 542] width 206 height 131
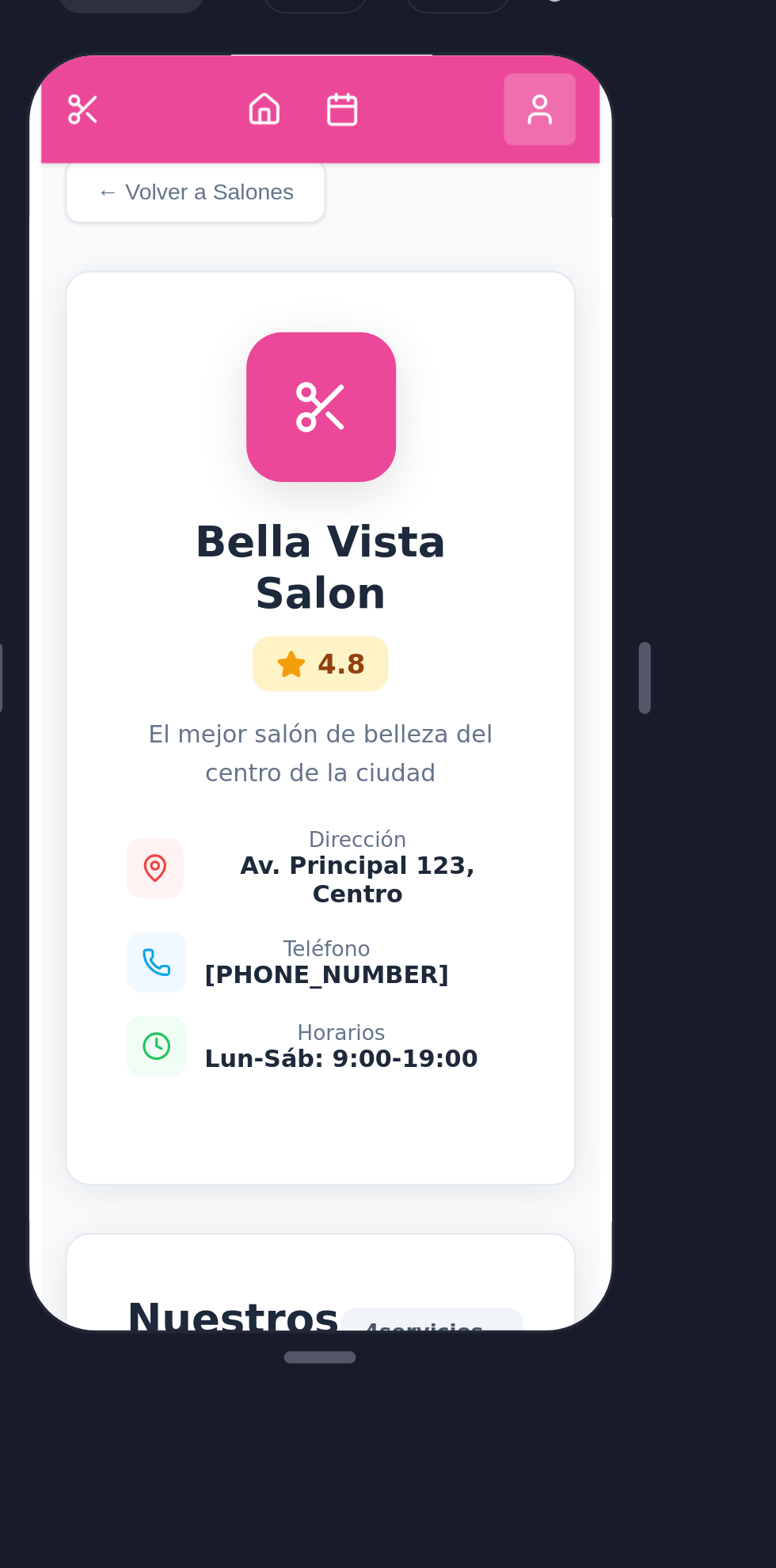
click at [231, 521] on div "Dirección Av. Principal 123, Centro Teléfono [PHONE_NUMBER] Horarios Lun-Sáb: 9…" at bounding box center [180, 526] width 206 height 131
